Goal: Task Accomplishment & Management: Manage account settings

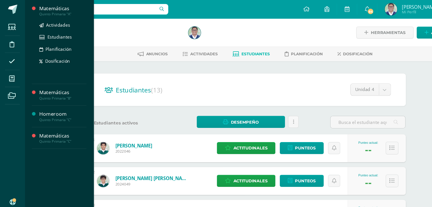
click at [53, 9] on div "Matemáticas" at bounding box center [57, 8] width 43 height 7
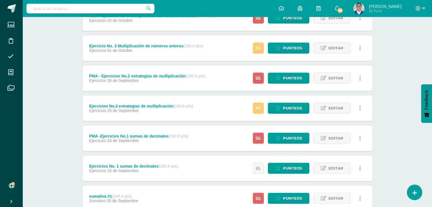
scroll to position [149, 0]
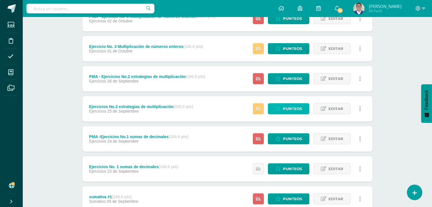
click at [288, 108] on span "Punteos" at bounding box center [292, 109] width 19 height 11
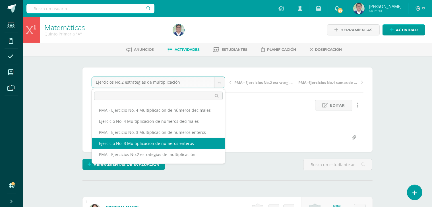
select select "/dashboard/teacher/grade-activity/265117/"
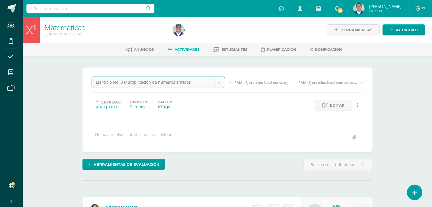
scroll to position [177, 0]
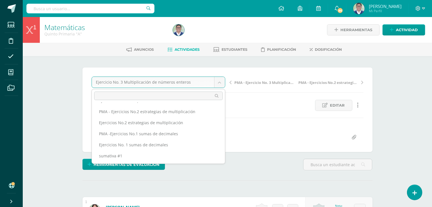
scroll to position [43, 0]
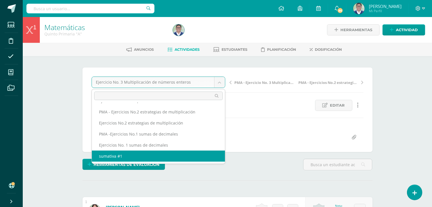
select select "/dashboard/teacher/grade-activity/264014/"
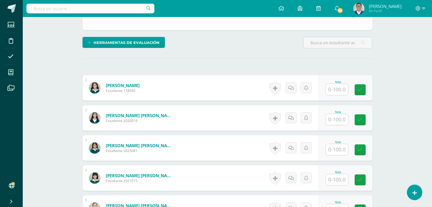
scroll to position [121, 0]
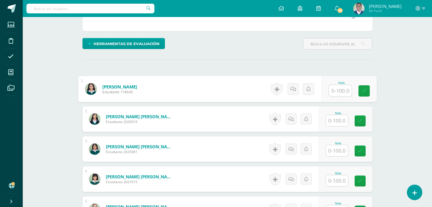
click at [342, 92] on input "text" at bounding box center [339, 90] width 23 height 11
type input "70"
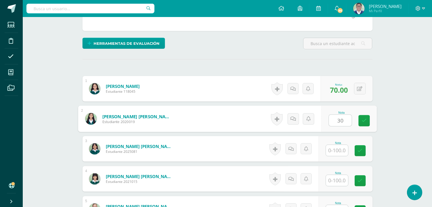
type input "30"
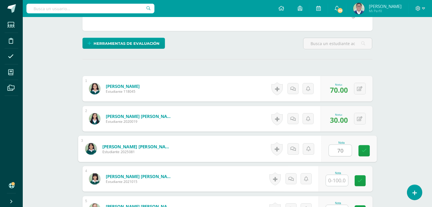
type input "70"
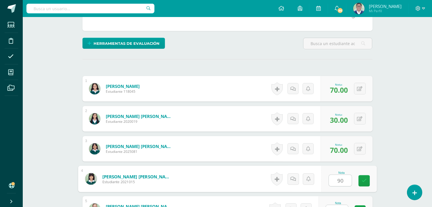
type input "90"
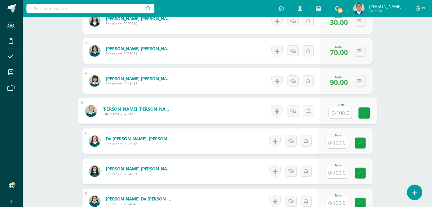
scroll to position [219, 0]
click at [335, 145] on input "text" at bounding box center [337, 143] width 22 height 11
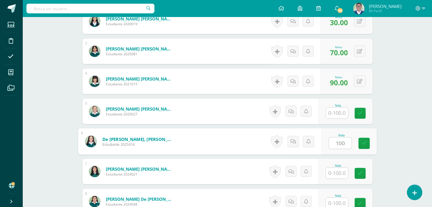
type input "100"
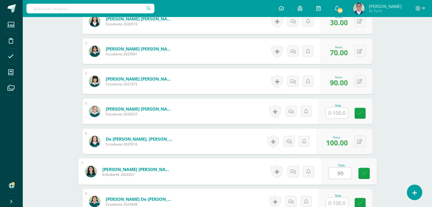
type input "90"
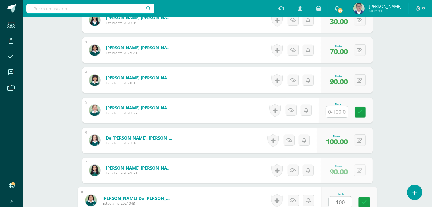
type input "100"
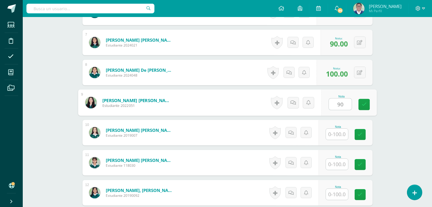
type input "90"
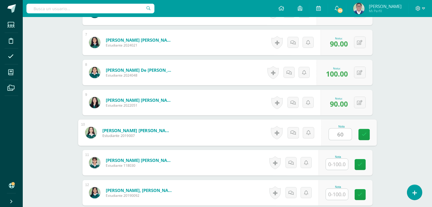
type input "60"
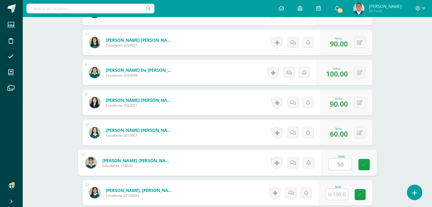
type input "50"
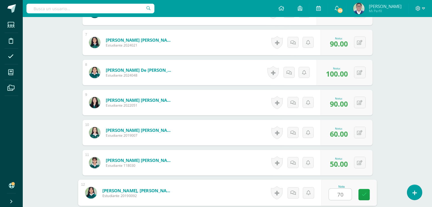
type input "70"
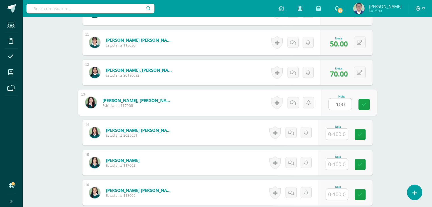
type input "100"
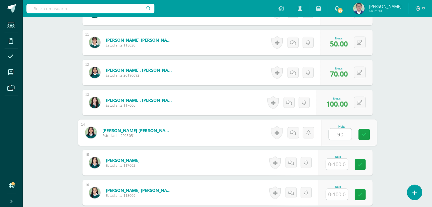
type input "90"
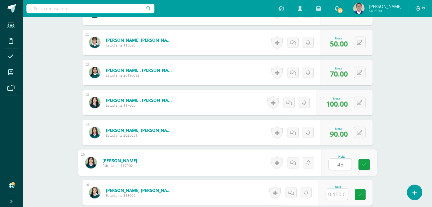
type input "45"
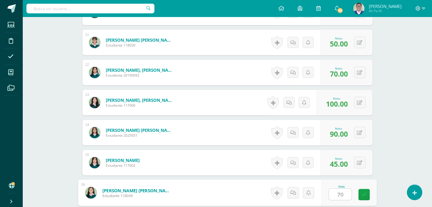
type input "70"
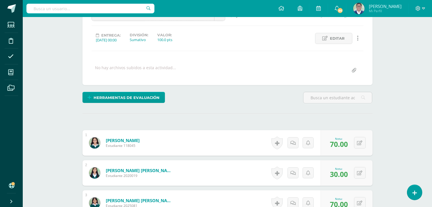
scroll to position [0, 0]
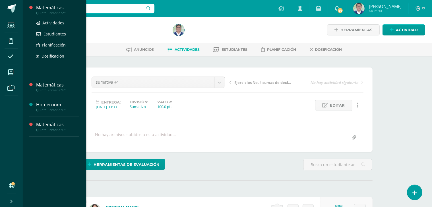
click at [49, 8] on div "Matemáticas" at bounding box center [57, 8] width 43 height 7
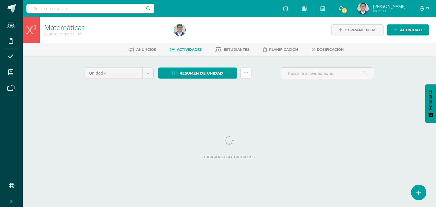
click at [247, 74] on icon at bounding box center [246, 73] width 5 height 5
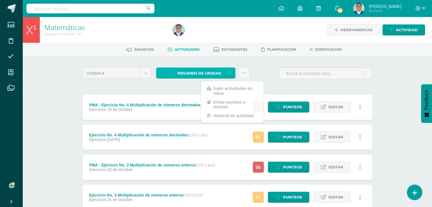
click at [209, 74] on span "Resumen de unidad" at bounding box center [199, 73] width 44 height 11
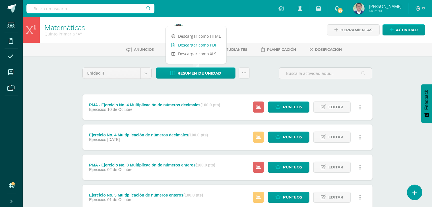
click at [204, 45] on link "Descargar como PDF" at bounding box center [196, 45] width 61 height 9
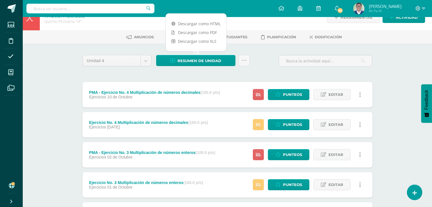
scroll to position [12, 0]
click at [337, 126] on span "Editar" at bounding box center [335, 125] width 15 height 11
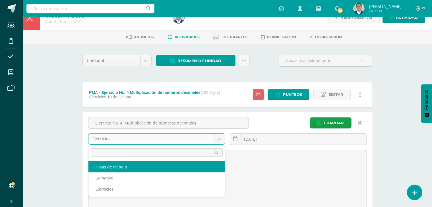
select select "263885"
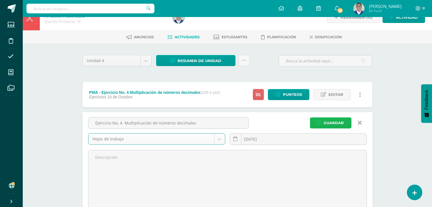
click at [328, 122] on span "Guardar" at bounding box center [334, 123] width 20 height 11
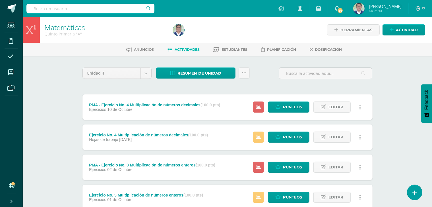
click at [360, 107] on link at bounding box center [359, 107] width 11 height 11
click at [335, 110] on span "Editar" at bounding box center [335, 107] width 15 height 11
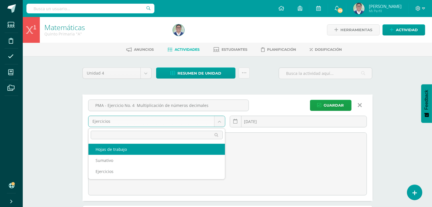
select select "263885"
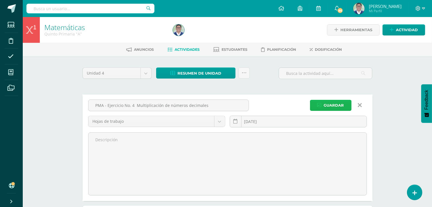
click at [318, 103] on icon "submit" at bounding box center [319, 105] width 4 height 5
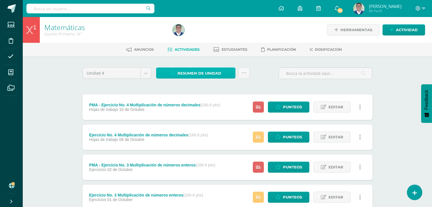
click at [195, 72] on span "Resumen de unidad" at bounding box center [199, 73] width 44 height 11
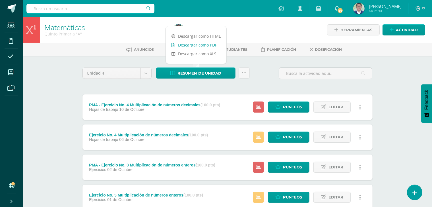
click at [198, 44] on link "Descargar como PDF" at bounding box center [196, 45] width 61 height 9
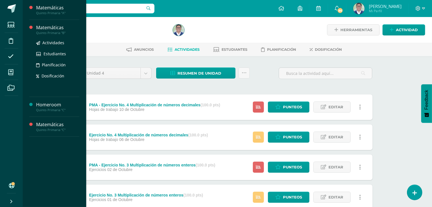
click at [48, 26] on div "Matemáticas" at bounding box center [57, 27] width 43 height 7
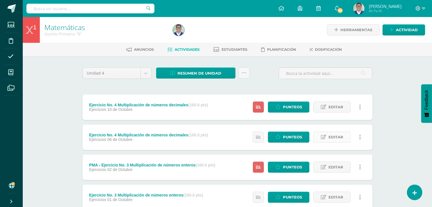
click at [332, 137] on span "Editar" at bounding box center [335, 137] width 15 height 11
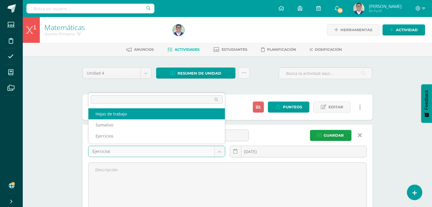
select select "263881"
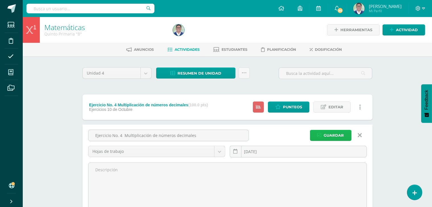
click at [325, 133] on span "Guardar" at bounding box center [334, 135] width 20 height 11
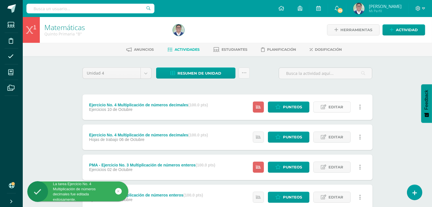
click at [341, 109] on span "Editar" at bounding box center [335, 107] width 15 height 11
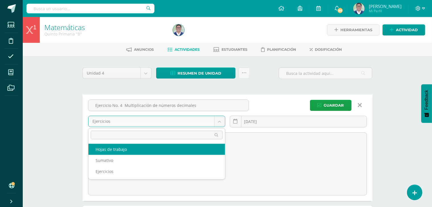
select select "263881"
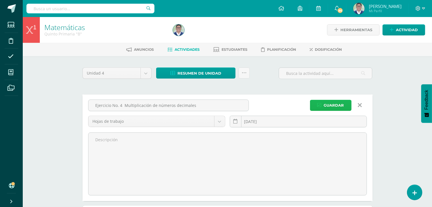
click at [321, 103] on icon "submit" at bounding box center [319, 105] width 4 height 5
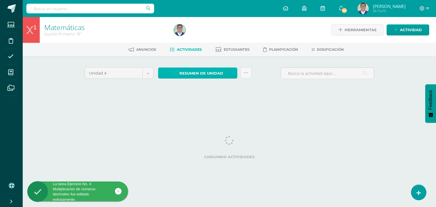
click at [195, 75] on span "Resumen de unidad" at bounding box center [202, 73] width 44 height 11
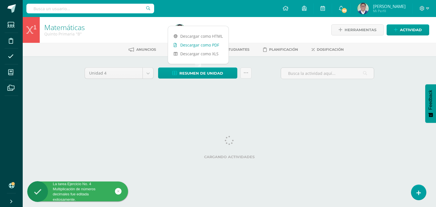
click at [195, 43] on link "Descargar como PDF" at bounding box center [198, 45] width 61 height 9
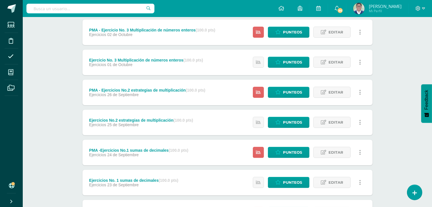
scroll to position [191, 0]
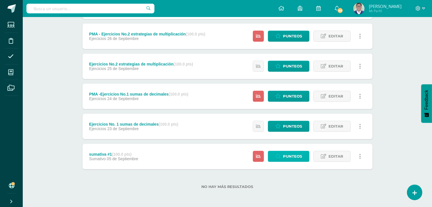
click at [297, 158] on span "Punteos" at bounding box center [292, 156] width 19 height 11
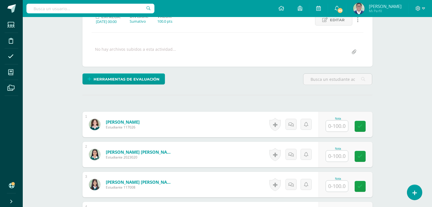
scroll to position [86, 0]
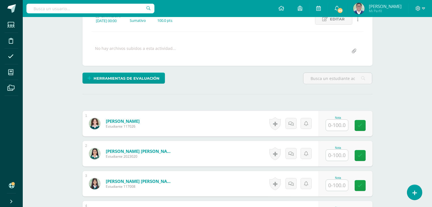
click at [335, 127] on input "text" at bounding box center [337, 125] width 22 height 11
type input "60"
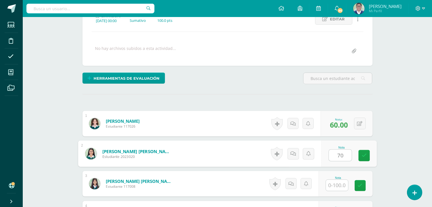
type input "70"
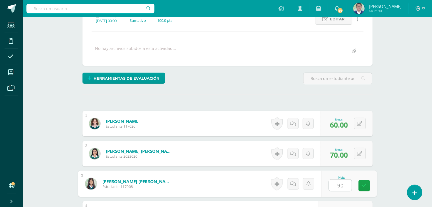
type input "90"
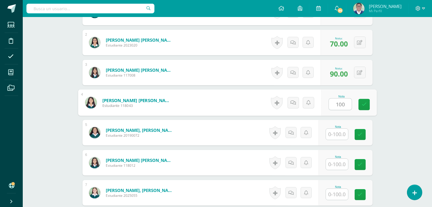
type input "100"
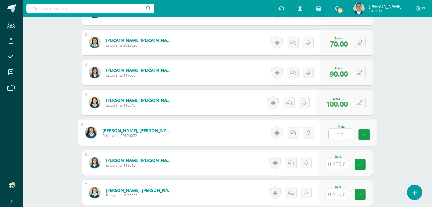
type input "10"
click at [355, 130] on div "0 [GEOGRAPHIC_DATA] Logros obtenidos Aún no hay logros agregados Nota: 10.00" at bounding box center [349, 133] width 53 height 26
click at [361, 132] on icon at bounding box center [363, 132] width 6 height 5
type input "100"
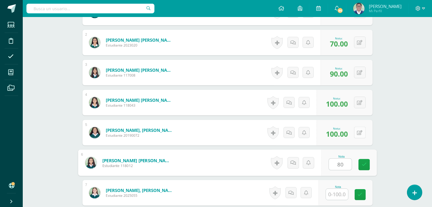
type input "80"
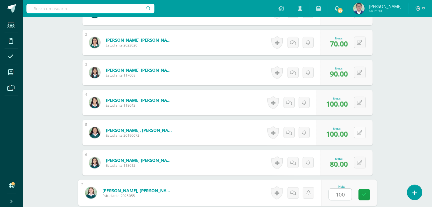
type input "100"
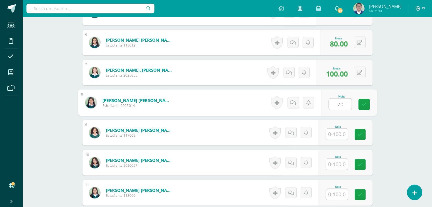
type input "70"
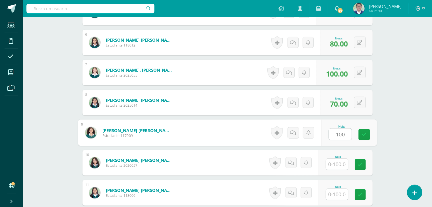
type input "100"
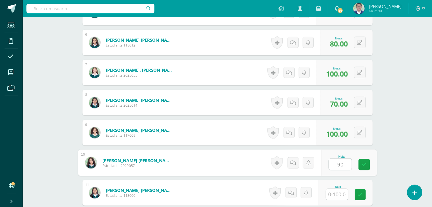
type input "90"
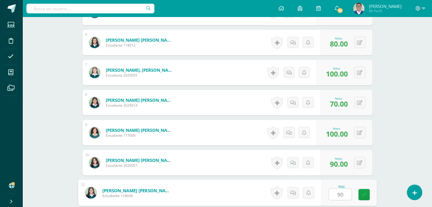
type input "90"
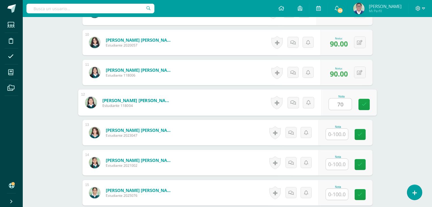
type input "70"
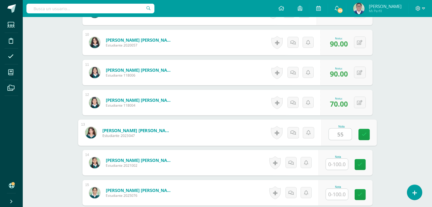
type input "55"
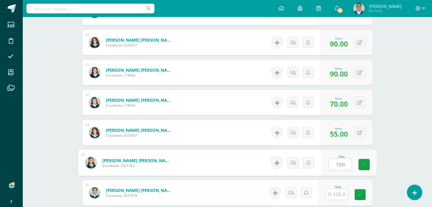
type input "100"
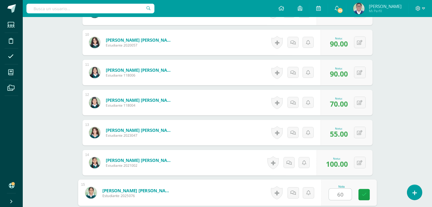
type input "60"
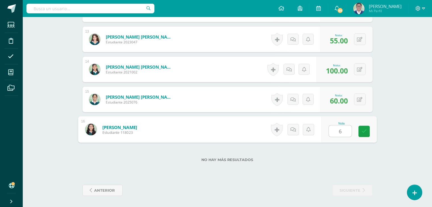
type input "60"
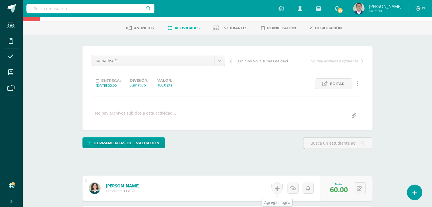
scroll to position [0, 0]
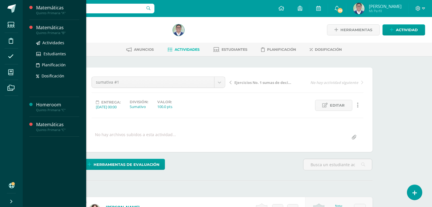
scroll to position [0, 0]
click at [46, 27] on div "Matemáticas" at bounding box center [57, 27] width 43 height 7
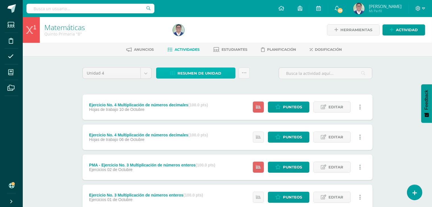
click at [201, 72] on span "Resumen de unidad" at bounding box center [199, 73] width 44 height 11
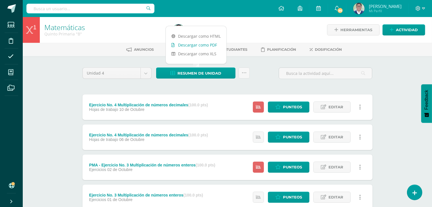
click at [209, 43] on link "Descargar como PDF" at bounding box center [196, 45] width 61 height 9
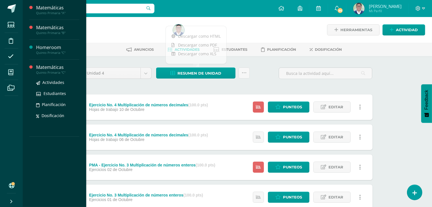
click at [49, 68] on div "Matemáticas" at bounding box center [57, 67] width 43 height 7
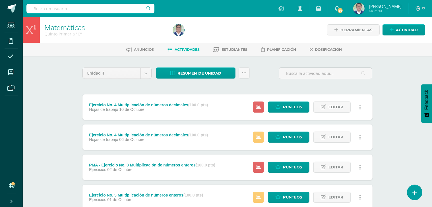
click at [213, 128] on div "Ejercicio No. 4 Multiplicación de números decimales (100.0 pts) Hojas de trabaj…" at bounding box center [148, 138] width 132 height 26
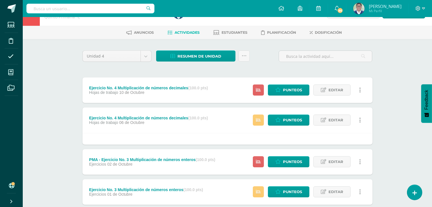
scroll to position [17, 0]
click at [290, 120] on span "Punteos" at bounding box center [292, 120] width 19 height 11
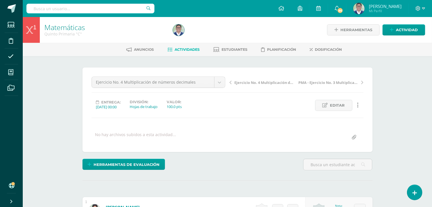
scroll to position [127, 0]
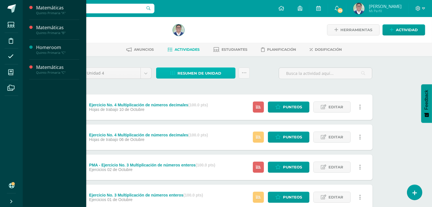
click at [205, 75] on span "Resumen de unidad" at bounding box center [199, 73] width 44 height 11
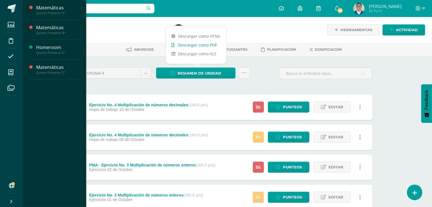
click at [203, 42] on link "Descargar como PDF" at bounding box center [196, 45] width 61 height 9
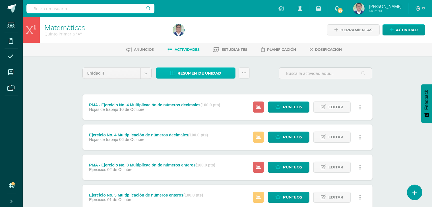
click at [200, 71] on span "Resumen de unidad" at bounding box center [199, 73] width 44 height 11
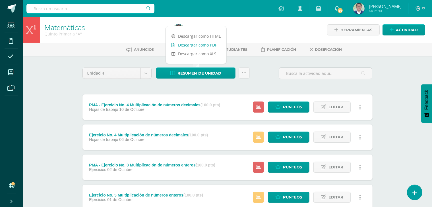
click at [190, 46] on link "Descargar como PDF" at bounding box center [196, 45] width 61 height 9
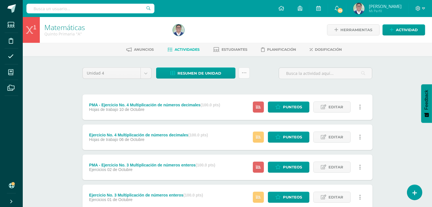
click at [244, 75] on icon at bounding box center [243, 73] width 5 height 5
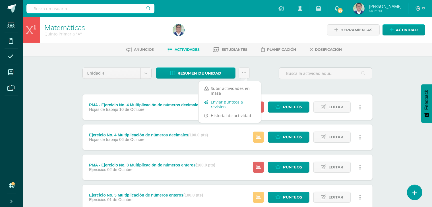
click at [228, 105] on link "Enviar punteos a revision" at bounding box center [229, 105] width 62 height 14
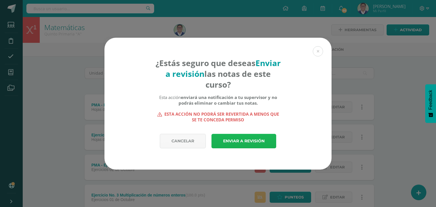
click at [237, 141] on link "Enviar a revisión" at bounding box center [244, 141] width 65 height 14
click at [235, 139] on link "Enviar a revisión" at bounding box center [244, 141] width 65 height 14
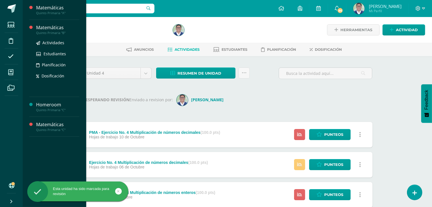
click at [46, 27] on div "Matemáticas" at bounding box center [57, 27] width 43 height 7
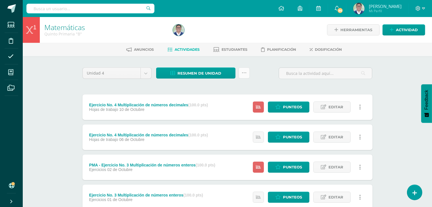
click at [243, 75] on icon at bounding box center [243, 73] width 5 height 5
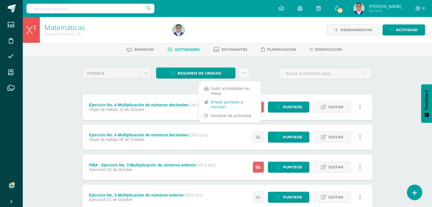
click at [224, 105] on link "Enviar punteos a revision" at bounding box center [229, 105] width 62 height 14
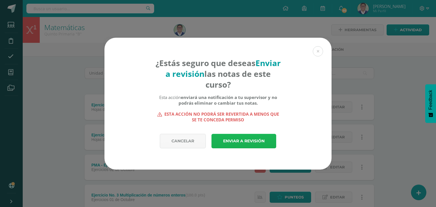
click at [228, 139] on link "Enviar a revisión" at bounding box center [244, 141] width 65 height 14
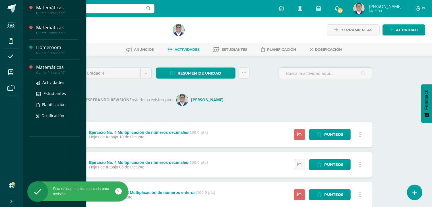
click at [45, 70] on div "Matemáticas" at bounding box center [57, 67] width 43 height 7
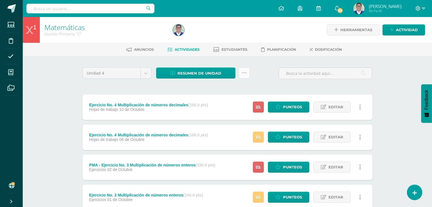
click at [245, 75] on icon at bounding box center [243, 73] width 5 height 5
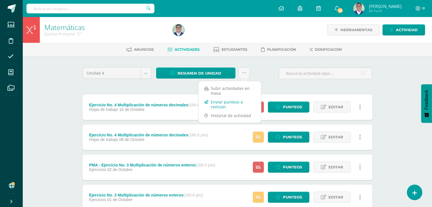
click at [220, 103] on link "Enviar punteos a revision" at bounding box center [229, 105] width 62 height 14
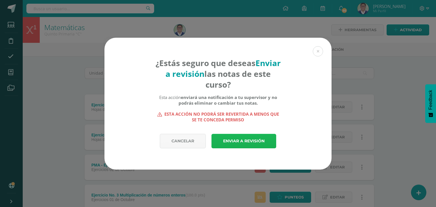
click at [241, 139] on link "Enviar a revisión" at bounding box center [244, 141] width 65 height 14
